Goal: Information Seeking & Learning: Learn about a topic

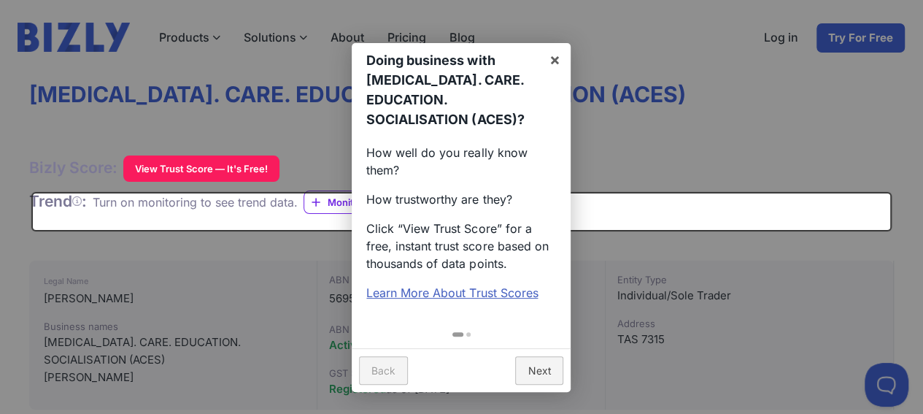
scroll to position [55, 0]
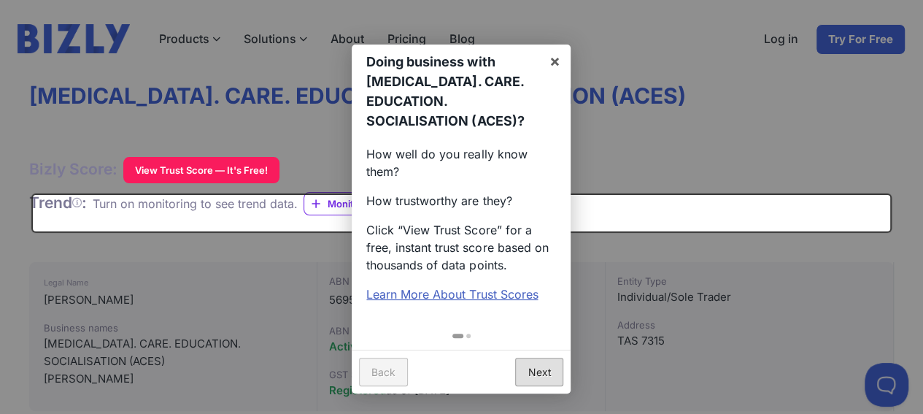
click at [523, 363] on link "Next" at bounding box center [539, 372] width 48 height 28
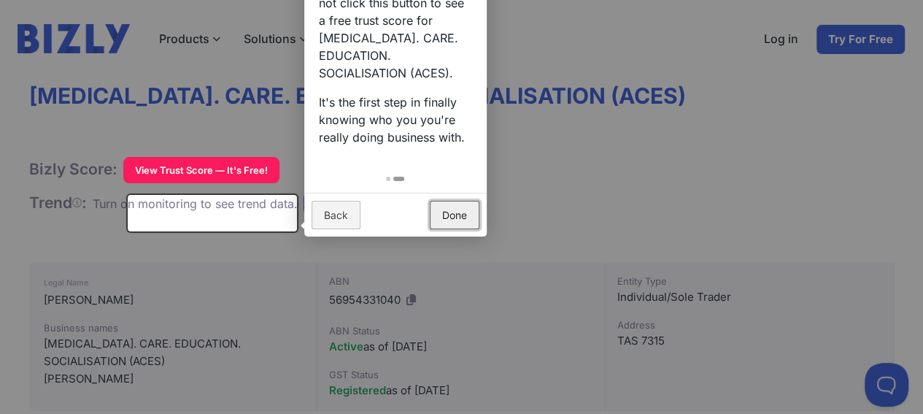
click at [447, 215] on link "Done" at bounding box center [455, 215] width 50 height 28
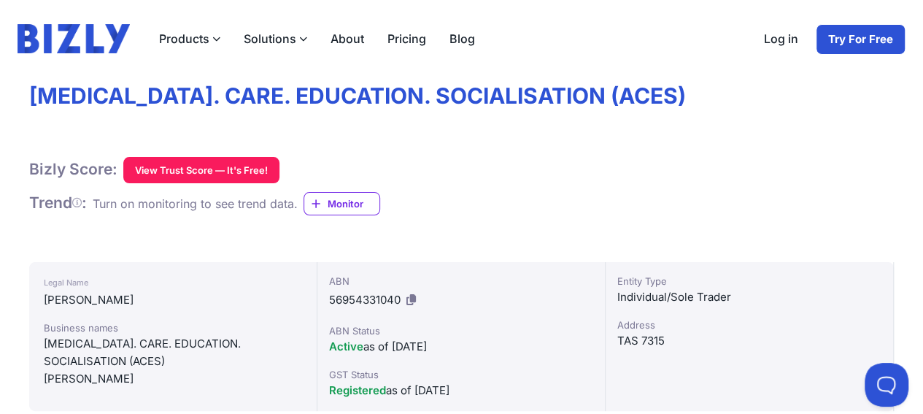
click at [228, 183] on button "View Trust Score — It's Free!" at bounding box center [201, 170] width 156 height 26
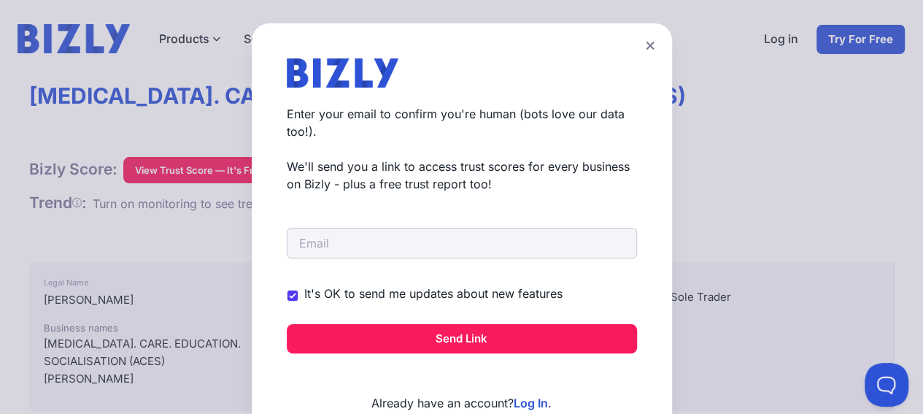
click at [654, 50] on icon at bounding box center [650, 46] width 8 height 8
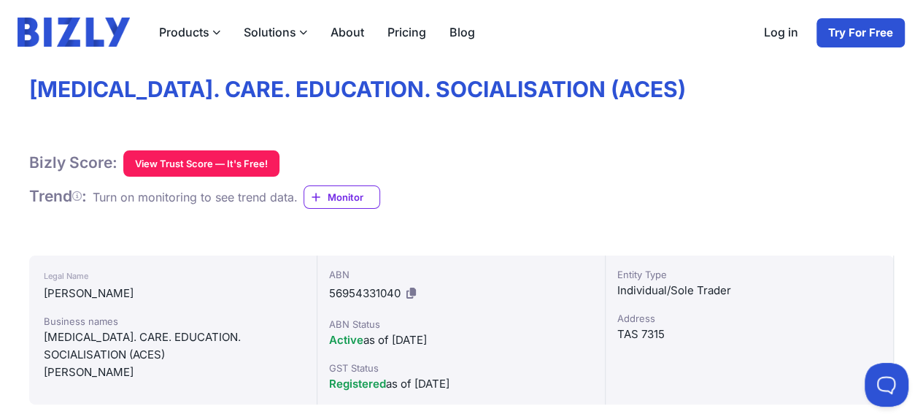
scroll to position [61, 0]
click at [362, 205] on span "Monitor" at bounding box center [354, 197] width 52 height 15
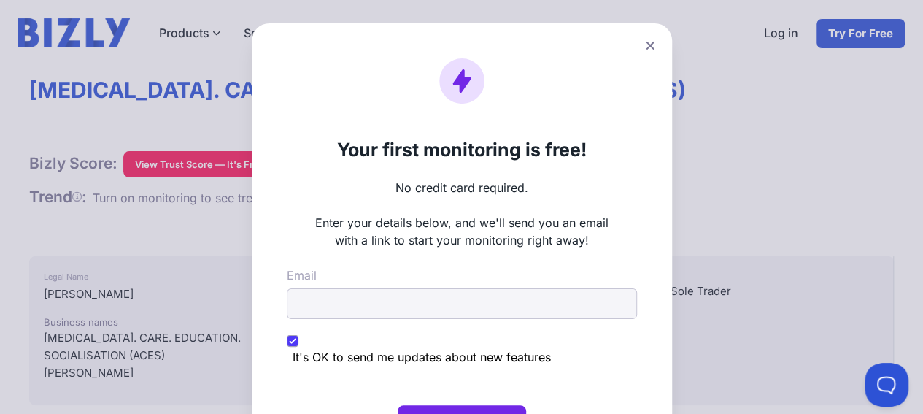
click at [654, 50] on icon at bounding box center [650, 46] width 8 height 8
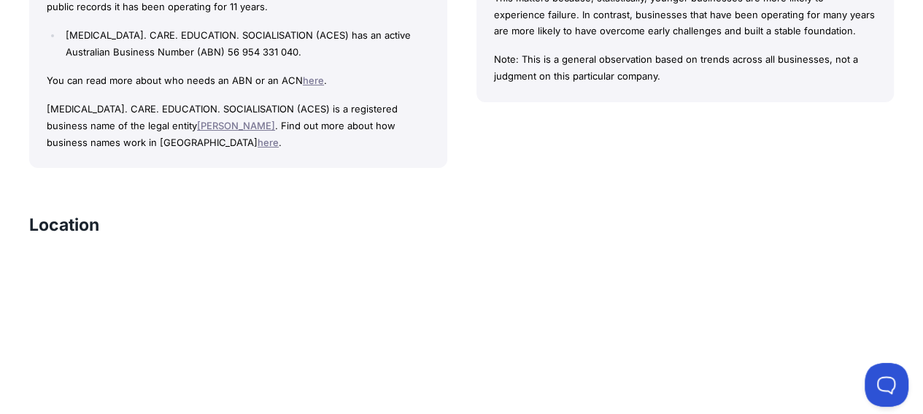
scroll to position [1311, 0]
click at [275, 131] on link "[PERSON_NAME]" at bounding box center [236, 125] width 78 height 12
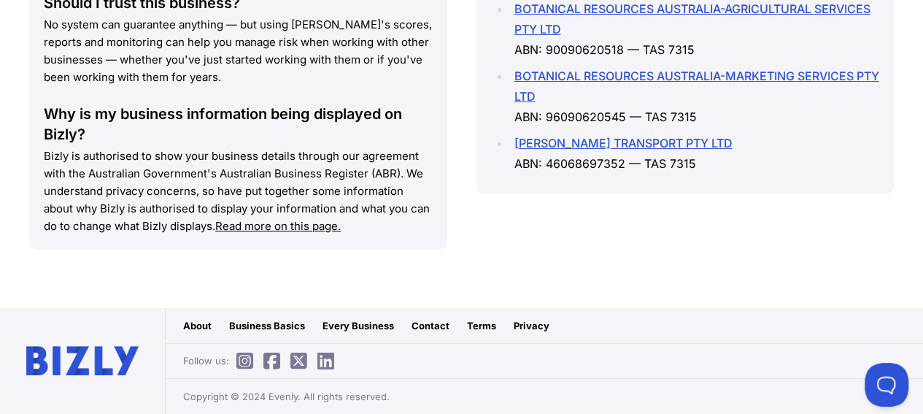
scroll to position [2405, 0]
